Goal: Task Accomplishment & Management: Use online tool/utility

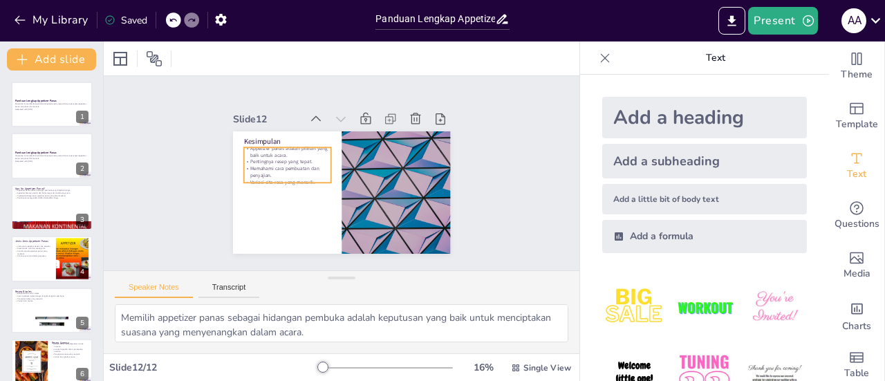
scroll to position [323, 0]
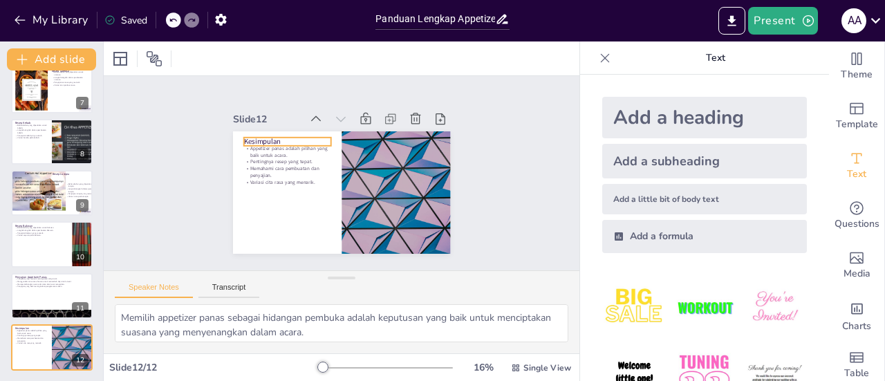
click at [249, 136] on p "Kesimpulan" at bounding box center [286, 141] width 87 height 10
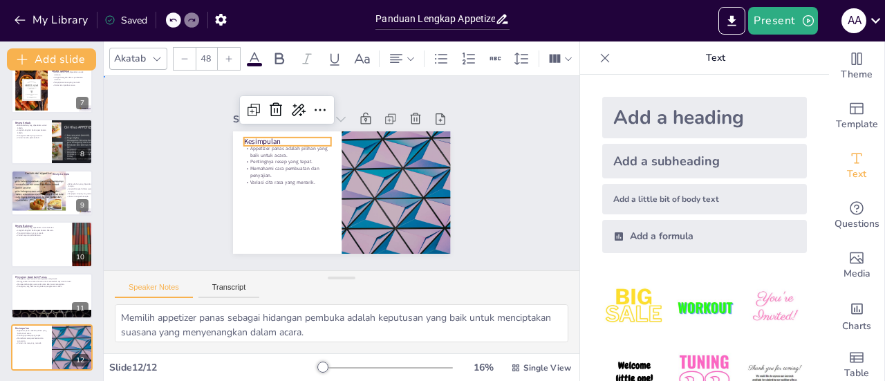
click at [509, 182] on div "Slide 1 Panduan Lengkap Appetizer Panas Presentasi ini memberikan panduan lengk…" at bounding box center [341, 173] width 475 height 194
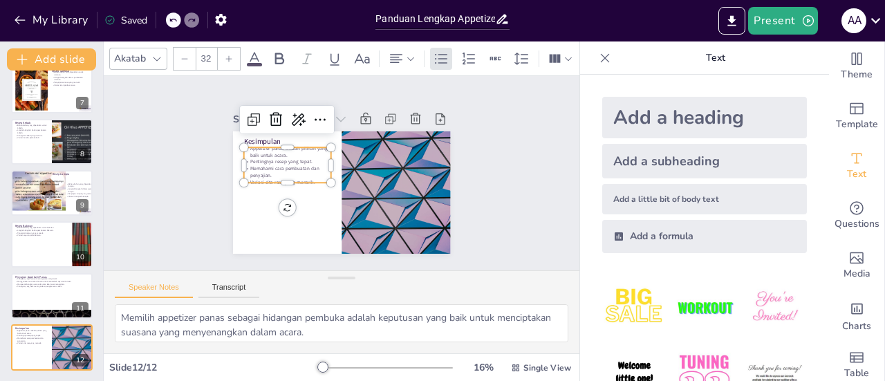
click at [305, 178] on p "Variasi cita rasa yang menarik." at bounding box center [286, 181] width 87 height 7
click at [305, 177] on p "Variasi cita rasa yang menarik." at bounding box center [286, 180] width 87 height 7
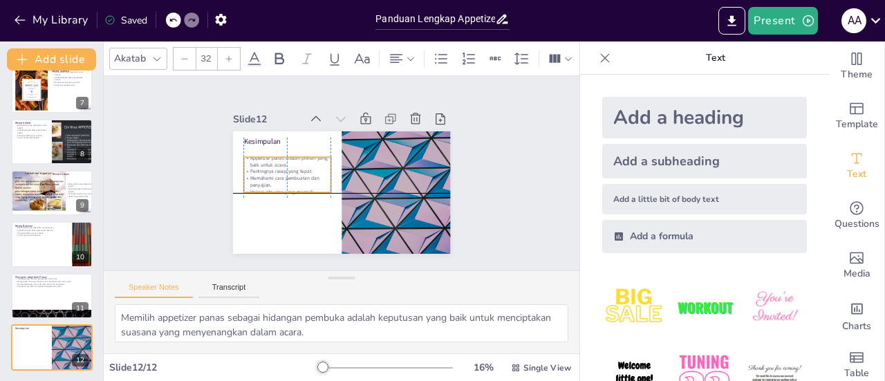
drag, startPoint x: 306, startPoint y: 175, endPoint x: 301, endPoint y: 191, distance: 17.3
click at [301, 191] on div "Kesimpulan Appetizer panas adalah pilihan yang baik untuk acara. Pentingnya res…" at bounding box center [342, 192] width 218 height 122
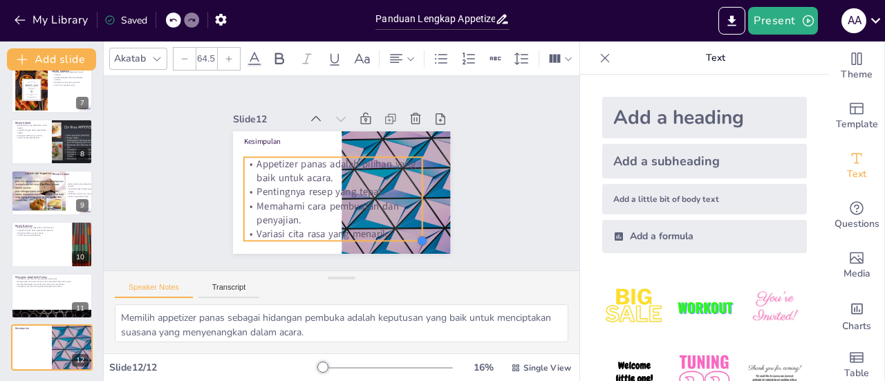
type input "65.8"
drag, startPoint x: 321, startPoint y: 189, endPoint x: 317, endPoint y: 226, distance: 37.5
click at [317, 226] on div "Kesimpulan Appetizer panas adalah pilihan yang baik untuk acara. Pentingnya res…" at bounding box center [342, 192] width 218 height 122
click at [505, 186] on div "Slide 1 Panduan Lengkap Appetizer Panas Presentasi ini memberikan panduan lengk…" at bounding box center [341, 173] width 475 height 194
type input "65.8"
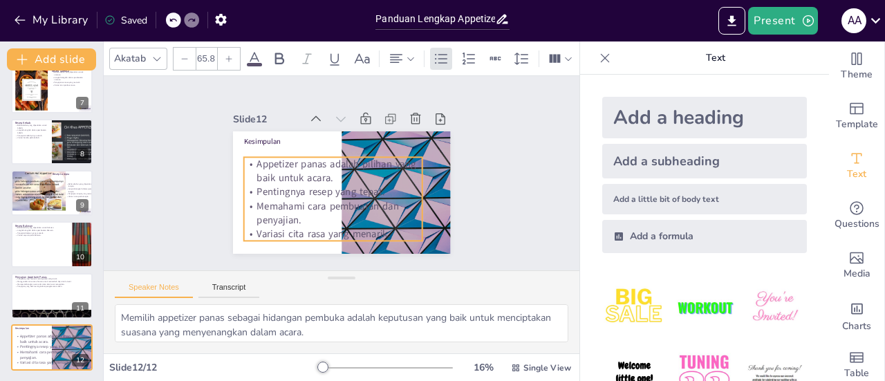
click at [374, 229] on p "Variasi cita rasa yang menarik." at bounding box center [332, 234] width 179 height 14
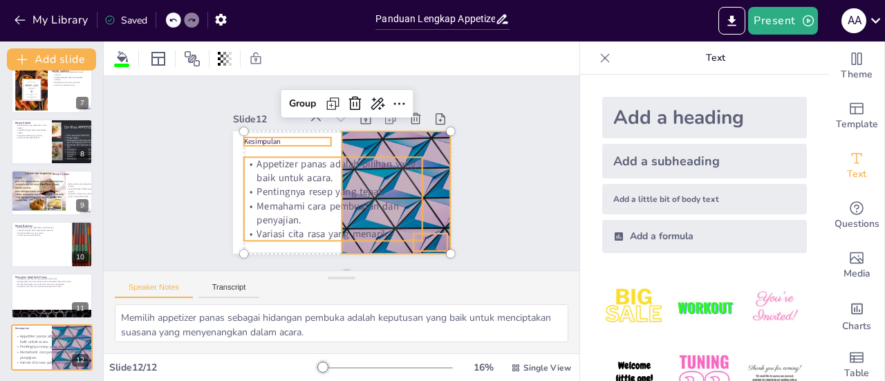
click at [374, 229] on p "Variasi cita rasa yang menarik." at bounding box center [332, 234] width 179 height 14
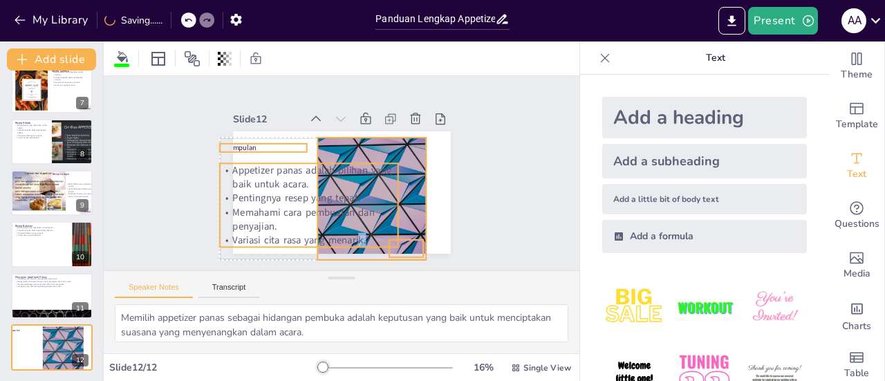
drag, startPoint x: 374, startPoint y: 229, endPoint x: 350, endPoint y: 235, distance: 24.3
click at [350, 235] on p "Variasi cita rasa yang menarik." at bounding box center [308, 240] width 179 height 14
click at [361, 236] on p "Variasi cita rasa yang menarik." at bounding box center [309, 240] width 179 height 14
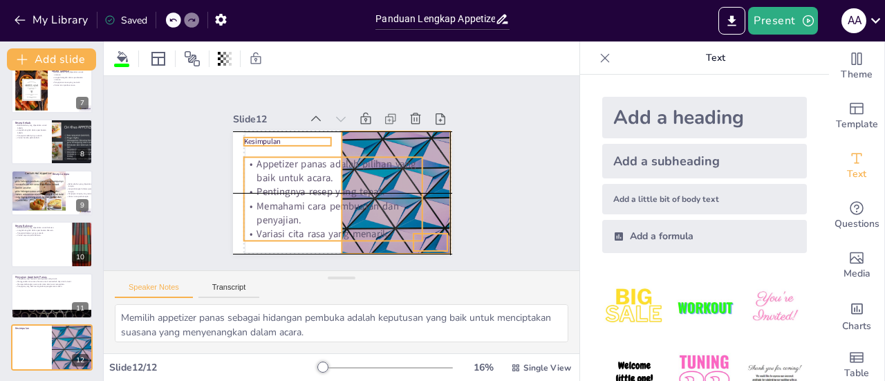
drag, startPoint x: 356, startPoint y: 235, endPoint x: 381, endPoint y: 230, distance: 26.0
click at [381, 230] on p "Variasi cita rasa yang menarik." at bounding box center [332, 234] width 179 height 14
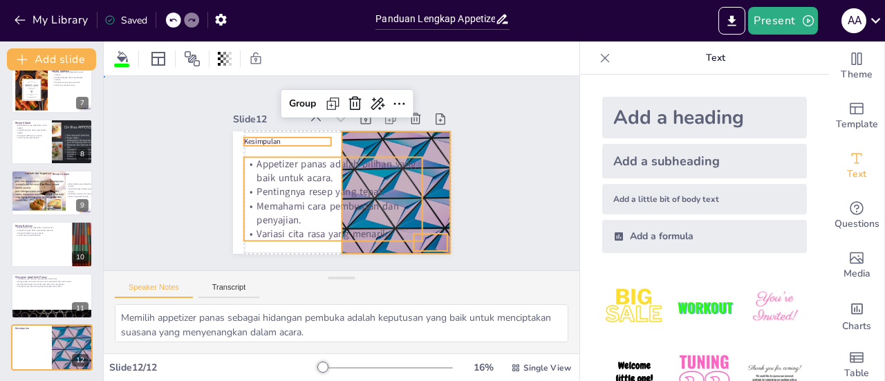
click at [495, 218] on div "Slide 1 Panduan Lengkap Appetizer Panas Presentasi ini memberikan panduan lengk…" at bounding box center [341, 173] width 475 height 194
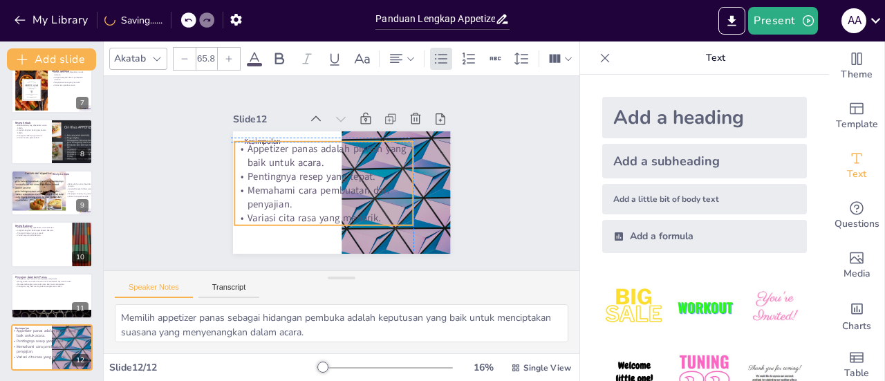
drag, startPoint x: 372, startPoint y: 192, endPoint x: 359, endPoint y: 174, distance: 21.9
click at [359, 174] on p "Pentingnya resep yang tepat." at bounding box center [323, 176] width 179 height 14
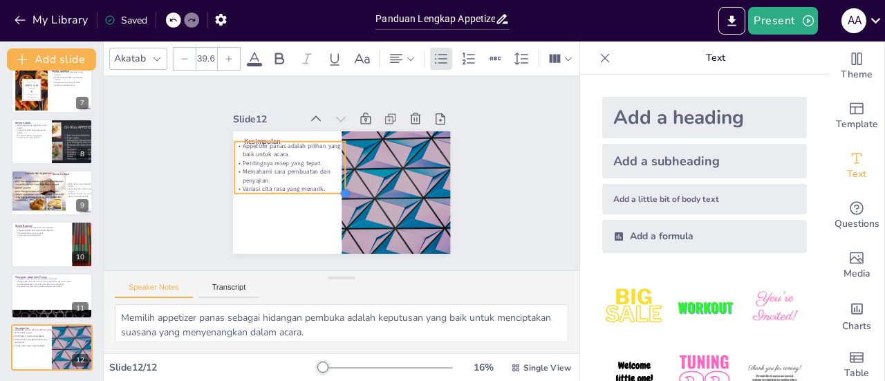
type input "40.7"
drag, startPoint x: 405, startPoint y: 219, endPoint x: 294, endPoint y: 187, distance: 115.1
click at [294, 187] on div "Kesimpulan Appetizer panas adalah pilihan yang baik untuk acara. Pentingnya res…" at bounding box center [342, 192] width 218 height 122
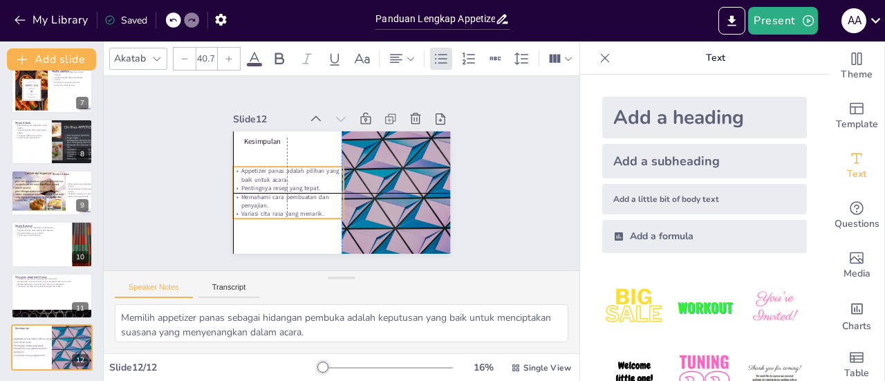
drag, startPoint x: 286, startPoint y: 165, endPoint x: 286, endPoint y: 189, distance: 23.5
click at [286, 193] on p "Memahami cara pembuatan dan penyajian." at bounding box center [288, 201] width 111 height 17
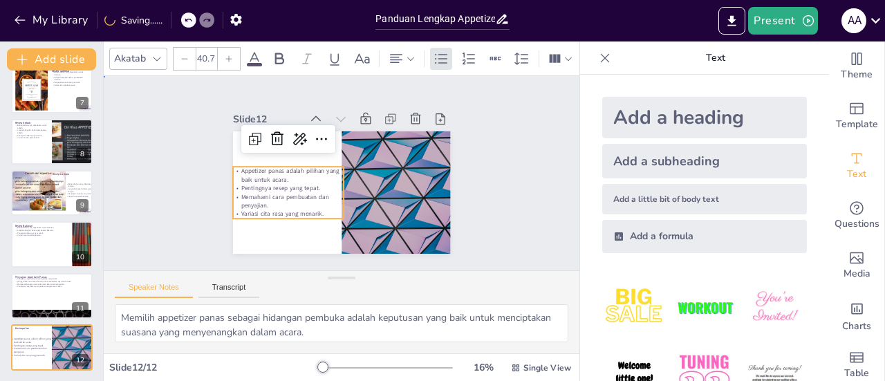
click at [461, 218] on div "Slide 1 Panduan Lengkap Appetizer Panas Presentasi ini memberikan panduan lengk…" at bounding box center [341, 173] width 295 height 161
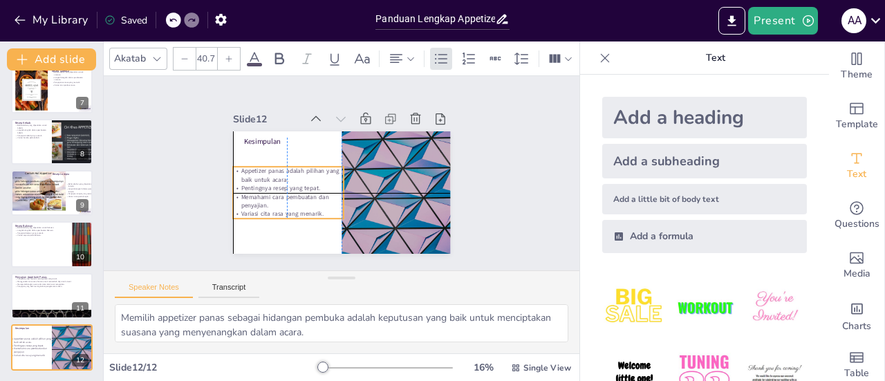
click at [312, 209] on p "Variasi cita rasa yang menarik." at bounding box center [288, 213] width 111 height 8
click at [309, 209] on p "Variasi cita rasa yang menarik." at bounding box center [288, 213] width 111 height 8
click at [317, 211] on p "Variasi cita rasa yang menarik." at bounding box center [288, 213] width 111 height 8
click at [314, 209] on p "Variasi cita rasa yang menarik." at bounding box center [288, 213] width 111 height 8
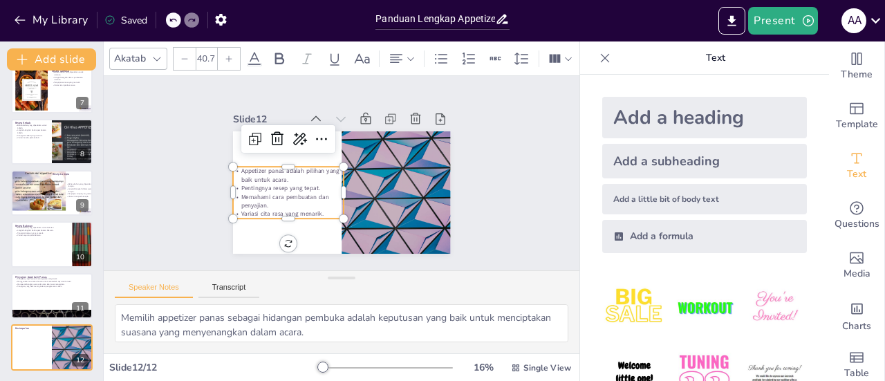
click at [315, 209] on p "Variasi cita rasa yang menarik." at bounding box center [288, 213] width 111 height 8
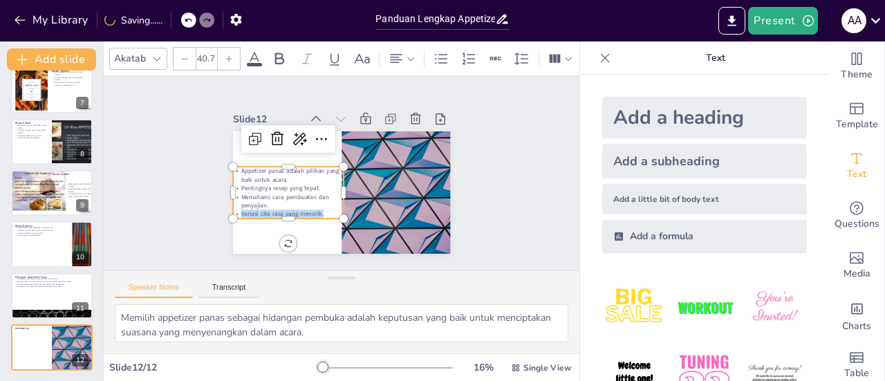
click at [315, 209] on p "Variasi cita rasa yang menarik." at bounding box center [288, 213] width 111 height 8
click at [314, 209] on p "Variasi cita rasa yang menarik." at bounding box center [288, 213] width 111 height 8
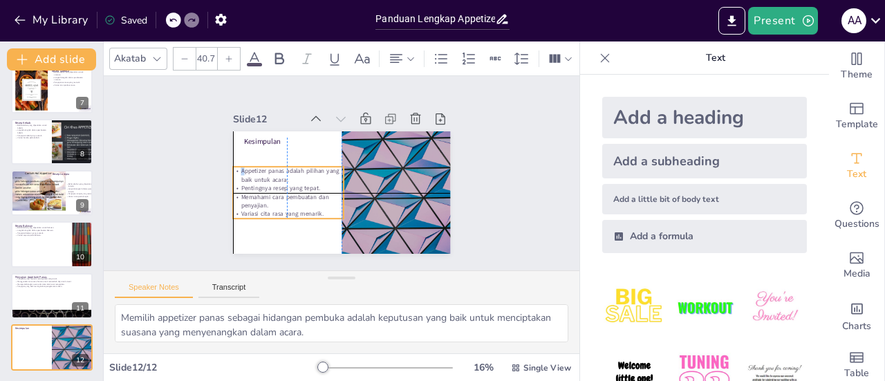
click at [234, 167] on p "Appetizer panas adalah pilihan yang baik untuk acara." at bounding box center [288, 175] width 111 height 17
click at [233, 167] on p "Appetizer panas adalah pilihan yang baik untuk acara." at bounding box center [288, 175] width 111 height 17
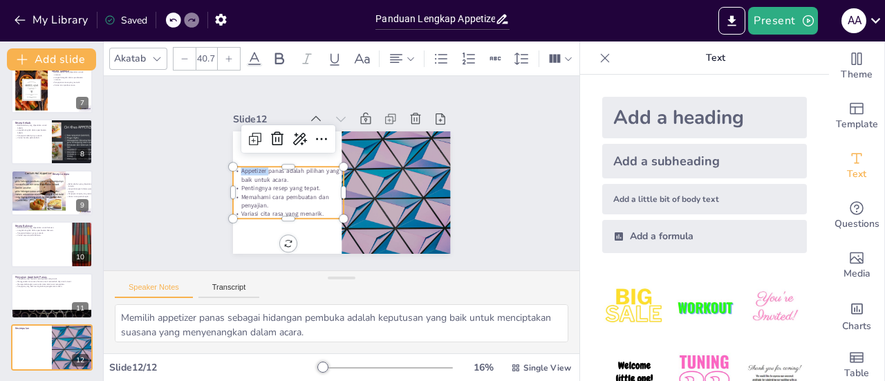
click at [233, 167] on p "Appetizer panas adalah pilihan yang baik untuk acara." at bounding box center [288, 175] width 111 height 17
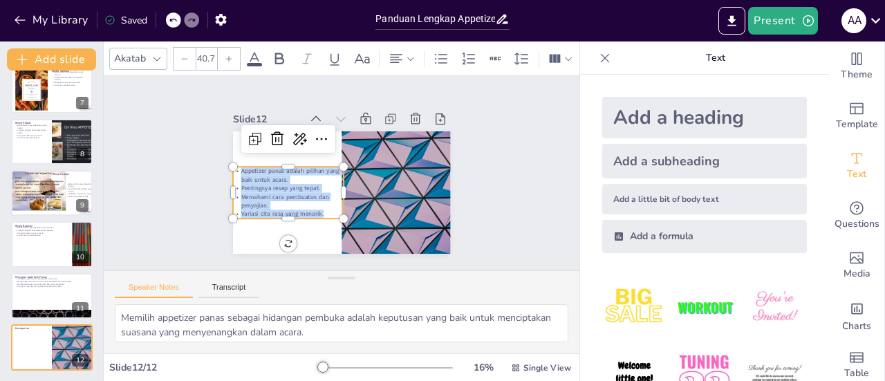
copy div "Appetizer panas adalah pilihan yang baik untuk acara. Pentingnya resep yang tep…"
click at [478, 151] on div "Slide 1 Panduan Lengkap Appetizer Panas Presentasi ini memberikan panduan lengk…" at bounding box center [341, 173] width 295 height 161
